Goal: Task Accomplishment & Management: Use online tool/utility

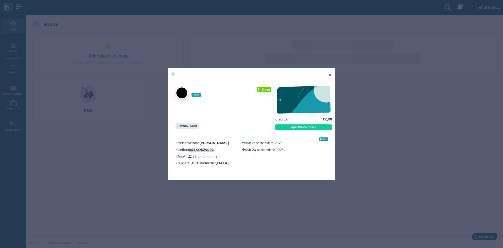
click at [332, 74] on button "× close" at bounding box center [330, 74] width 11 height 13
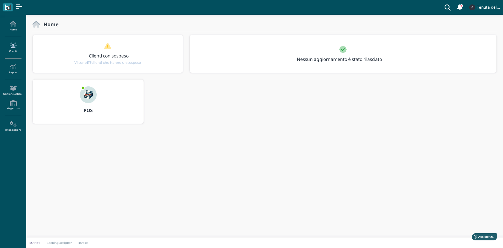
click at [7, 44] on icon at bounding box center [13, 45] width 23 height 6
click at [9, 47] on icon at bounding box center [13, 45] width 23 height 6
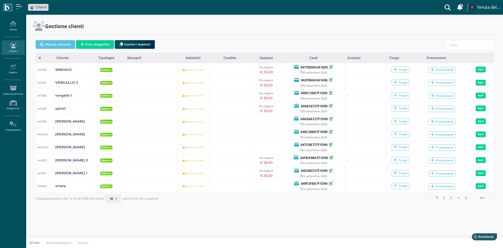
click at [95, 42] on button "Crea Anagrafica" at bounding box center [95, 44] width 38 height 9
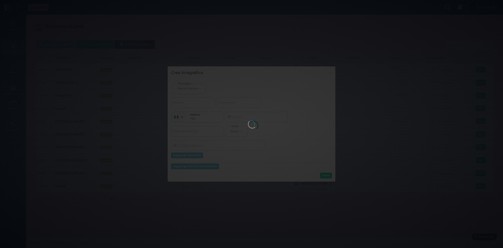
select select
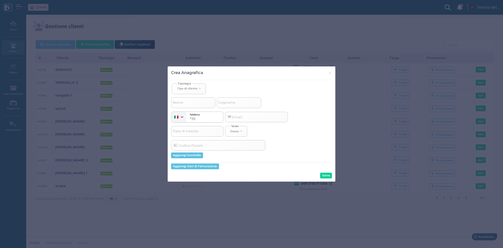
click at [182, 100] on span "Nome" at bounding box center [178, 102] width 12 height 7
click at [182, 100] on input "Nome" at bounding box center [193, 102] width 44 height 10
select select
type input "v"
select select
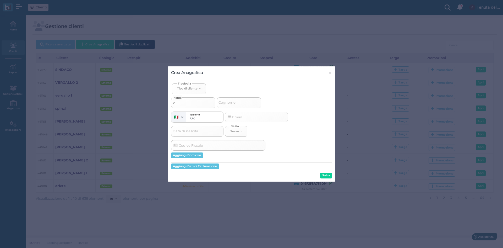
select select
type input "ve"
select select
type input "ver"
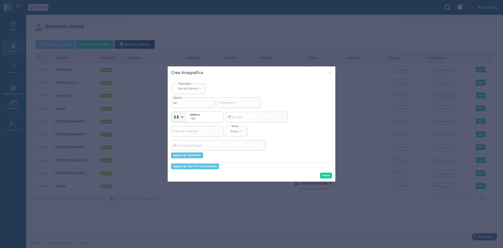
select select
type input "verg"
select select
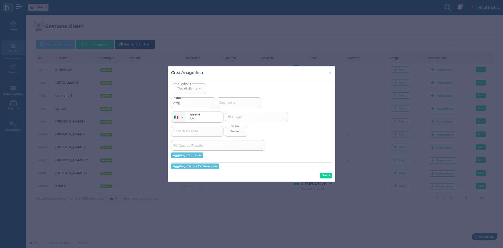
type input "verga"
select select
type input "vergal"
select select
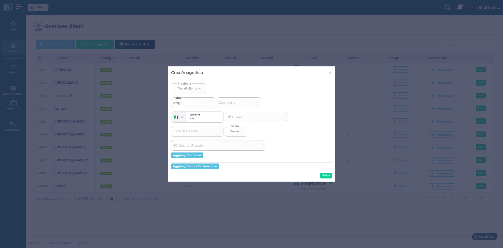
select select
type input "vergall"
select select
type input "vergallo"
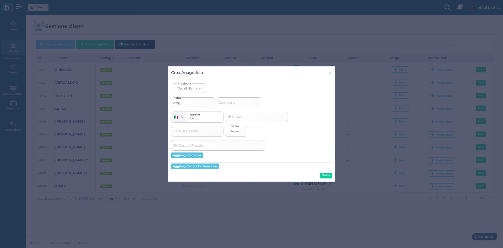
select select
type input "vergallo"
select select
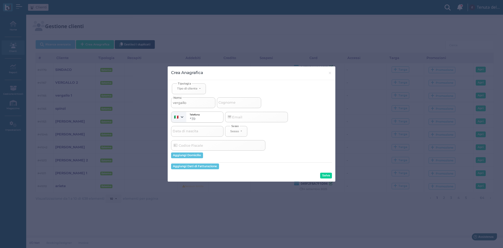
type input "vergallo 3"
select select
type input "vergallo 3"
click at [185, 90] on button "Tipo di cliente" at bounding box center [189, 88] width 34 height 11
click at [188, 106] on span "Esterno" at bounding box center [183, 106] width 13 height 4
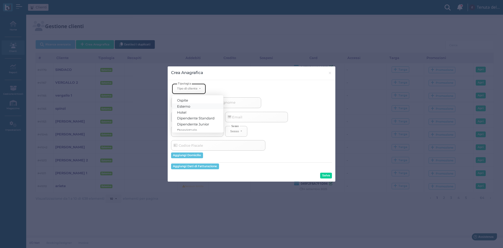
select select "[object Object]"
select select
click at [330, 175] on button "Salva" at bounding box center [326, 175] width 12 height 6
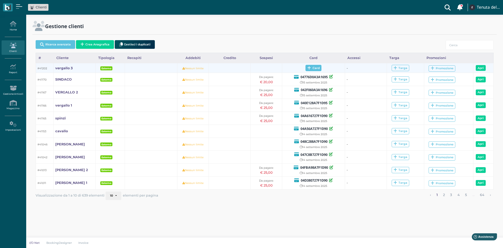
click at [315, 68] on span "Card" at bounding box center [314, 68] width 16 height 6
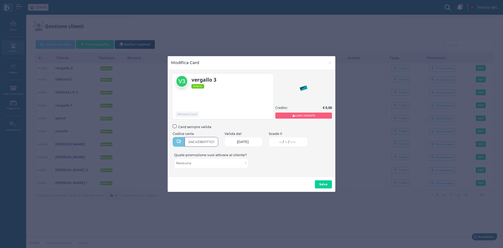
type input "04E4338A7F1D90"
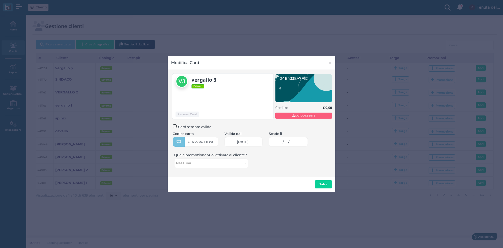
click at [292, 143] on span "-- / -- / ----" at bounding box center [287, 142] width 16 height 4
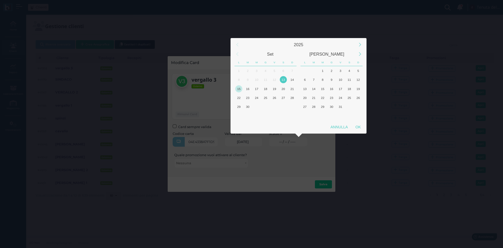
click at [242, 91] on div "15" at bounding box center [238, 88] width 7 height 7
click at [361, 124] on div "OK" at bounding box center [358, 126] width 13 height 9
type input "15/09/2025"
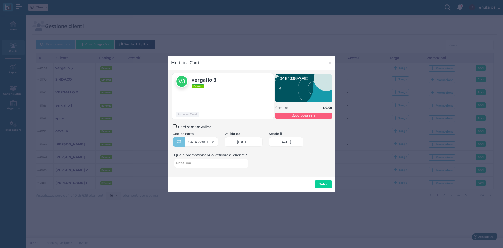
scroll to position [0, 21]
drag, startPoint x: 321, startPoint y: 185, endPoint x: 318, endPoint y: 188, distance: 3.9
click at [321, 185] on b "Salva" at bounding box center [324, 184] width 8 height 4
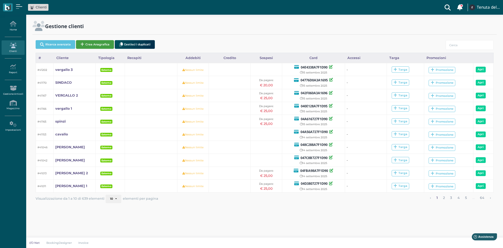
click at [88, 44] on button "Crea Anagrafica" at bounding box center [95, 44] width 38 height 9
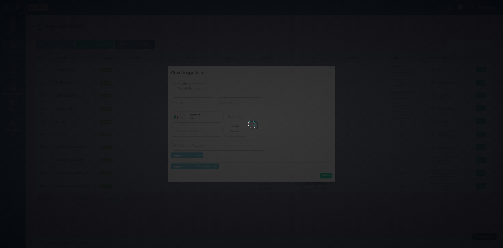
select select
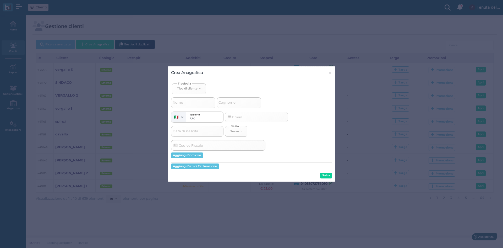
drag, startPoint x: 198, startPoint y: 95, endPoint x: 192, endPoint y: 105, distance: 11.9
click at [198, 95] on div "Nome Cognome" at bounding box center [251, 101] width 161 height 14
click at [192, 104] on input "Nome" at bounding box center [193, 102] width 44 height 10
select select
type input "p"
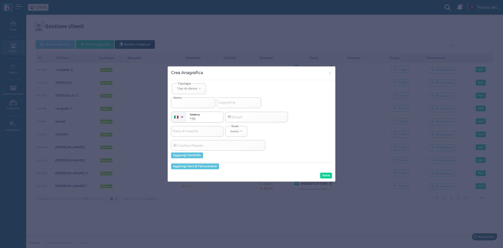
select select
type input "pe"
select select
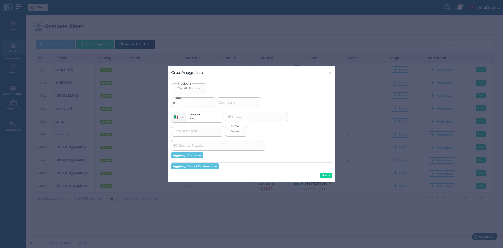
type input "pet"
select select
type input "petr"
select select
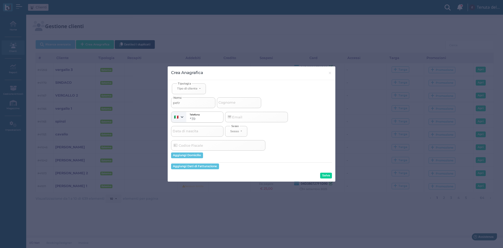
select select
type input "petri"
select select
type input "petril"
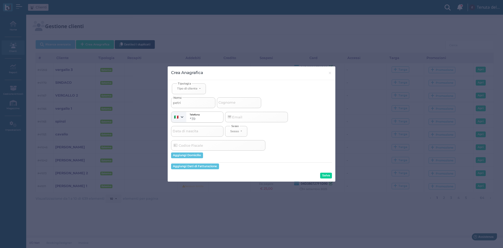
select select
type input "petrill"
select select
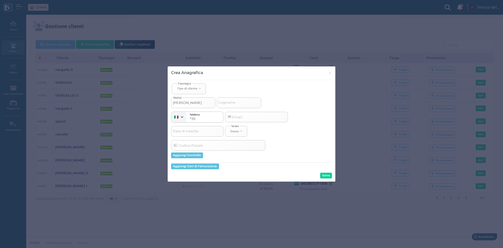
type input "petrillo"
select select
type input "petrillo"
select select
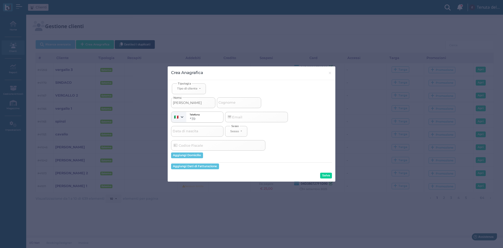
type input "petrillo"
click at [190, 84] on span "Tipologia" at bounding box center [184, 83] width 15 height 4
click at [189, 91] on button "Tipo di cliente" at bounding box center [189, 88] width 34 height 11
click at [185, 105] on span "Esterno" at bounding box center [183, 106] width 13 height 4
select select "[object Object]"
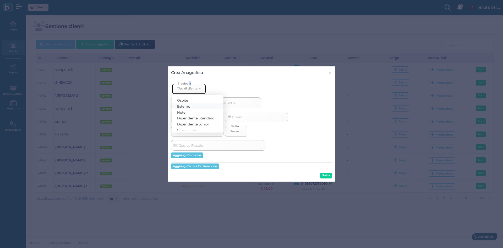
select select
click at [241, 102] on input "Cognome" at bounding box center [239, 102] width 44 height 10
type input "e"
select select
type input "ev"
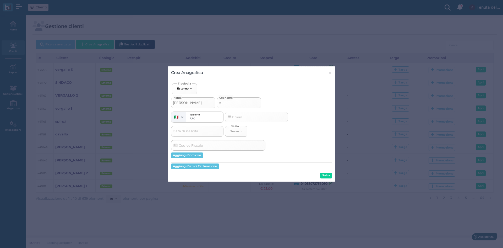
select select
type input "eve"
select select
type input "even"
select select
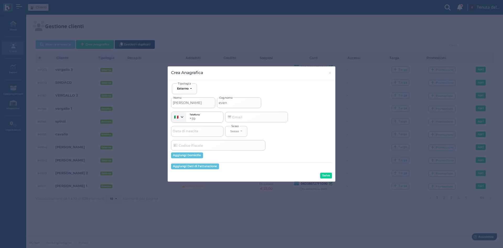
type input "event"
select select
type input "evento"
select select
type input "evento"
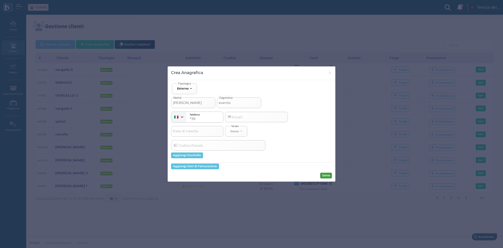
click at [324, 176] on button "Salva" at bounding box center [326, 175] width 12 height 6
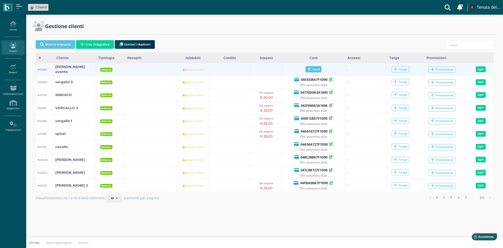
click at [318, 66] on span "Card" at bounding box center [314, 69] width 16 height 6
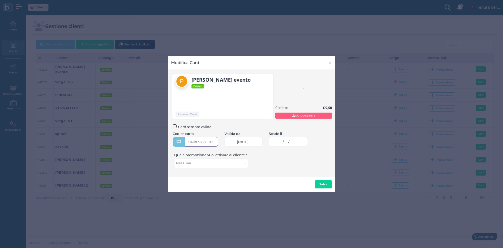
type input "041A09727F1D95"
click at [290, 140] on span "-- / -- / ----" at bounding box center [287, 142] width 16 height 4
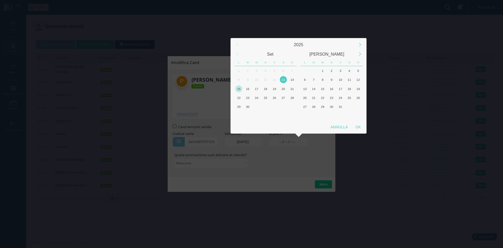
click at [240, 89] on div "15" at bounding box center [238, 88] width 7 height 7
click at [361, 123] on div "OK" at bounding box center [358, 126] width 13 height 9
type input "[DATE]"
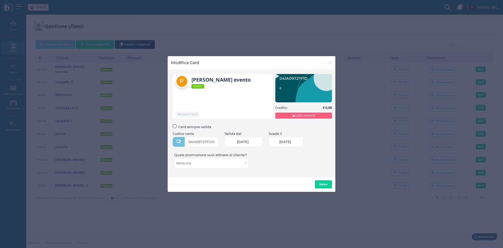
scroll to position [0, 21]
click at [316, 187] on button "Salva" at bounding box center [323, 184] width 17 height 8
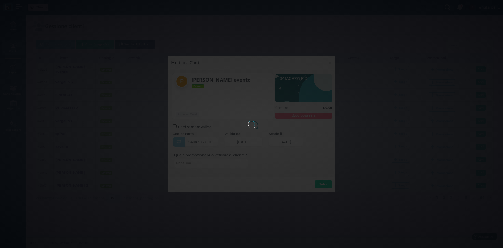
scroll to position [0, 0]
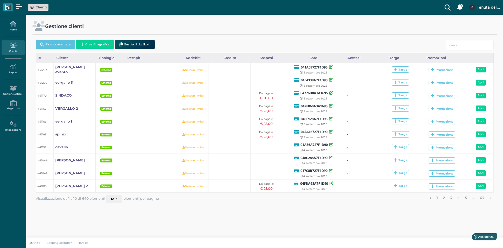
click at [20, 27] on link "Home" at bounding box center [13, 26] width 23 height 14
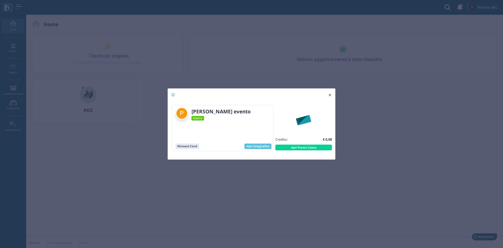
click at [331, 94] on span "×" at bounding box center [330, 94] width 4 height 7
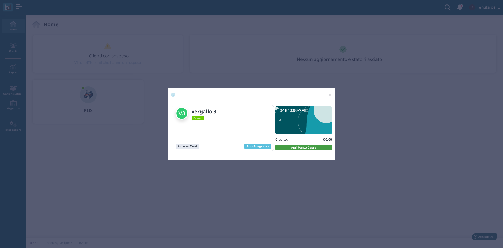
click at [288, 147] on button "Apri Punto Cassa" at bounding box center [303, 147] width 57 height 6
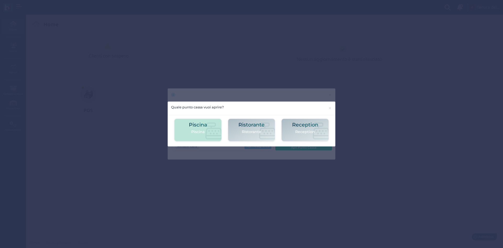
click at [200, 134] on p "Piscina" at bounding box center [198, 132] width 18 height 6
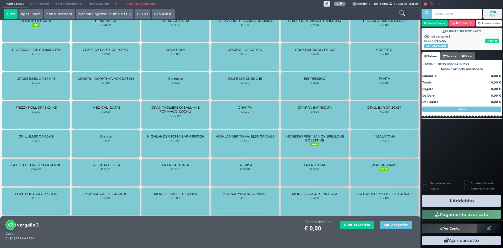
scroll to position [337, 0]
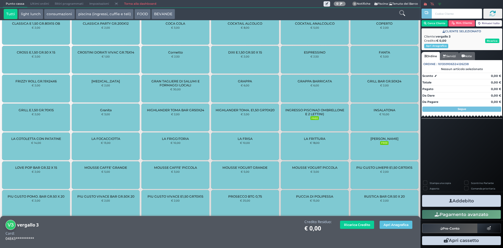
click at [312, 110] on span "INGRESSO PISCINA(1 OMBRELLONE E 2 LETTINI)" at bounding box center [314, 112] width 59 height 8
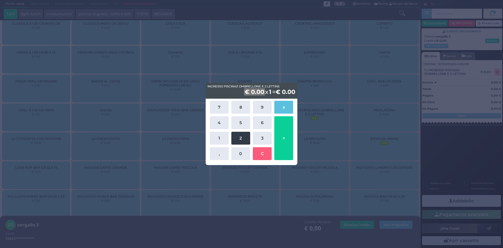
click at [242, 137] on button "2" at bounding box center [240, 138] width 19 height 13
click at [240, 116] on div "7 8 9 x 4 5 6 1 2 3 , 0 C =" at bounding box center [252, 130] width 86 height 62
click at [241, 122] on button "5" at bounding box center [240, 122] width 19 height 13
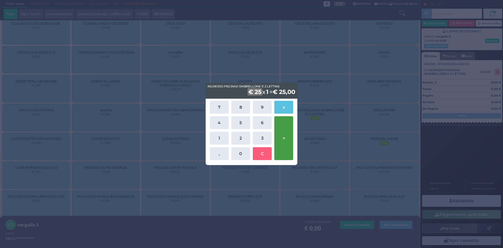
click at [287, 135] on button "=" at bounding box center [283, 138] width 19 height 44
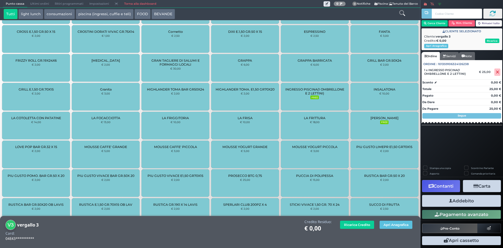
scroll to position [412, 0]
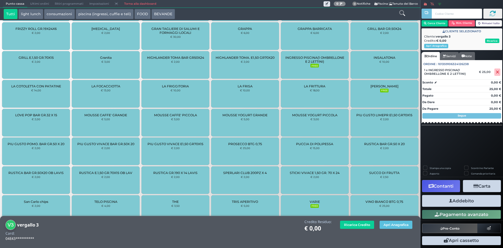
click at [457, 201] on button "Addebito" at bounding box center [461, 201] width 79 height 12
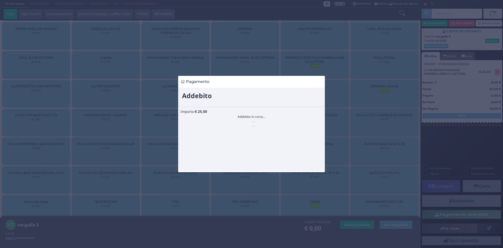
scroll to position [0, 0]
